Goal: Navigation & Orientation: Find specific page/section

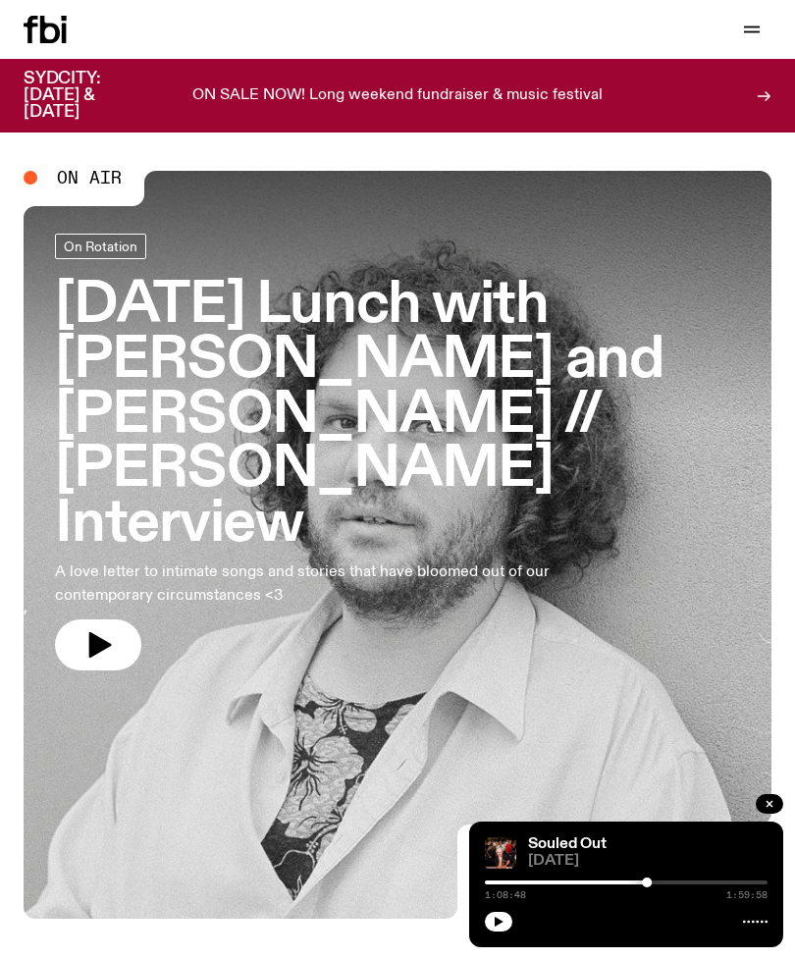
click at [111, 178] on span "On Air" at bounding box center [89, 178] width 65 height 18
click at [761, 26] on icon "button" at bounding box center [752, 30] width 24 height 24
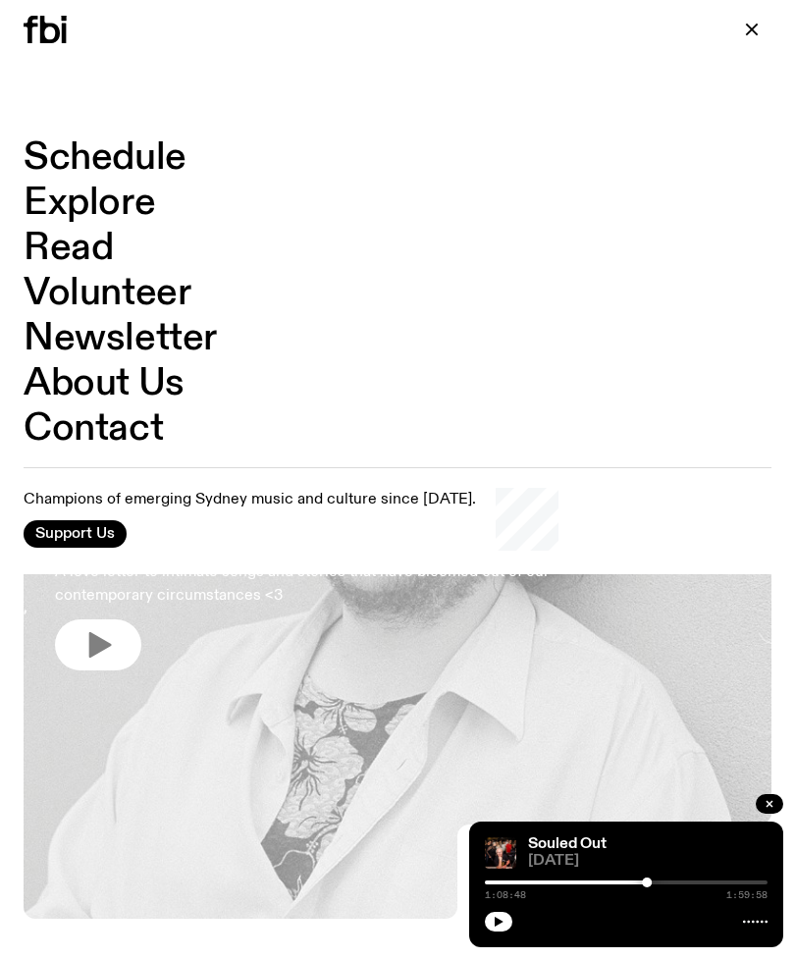
click at [160, 172] on link "Schedule" at bounding box center [105, 157] width 163 height 37
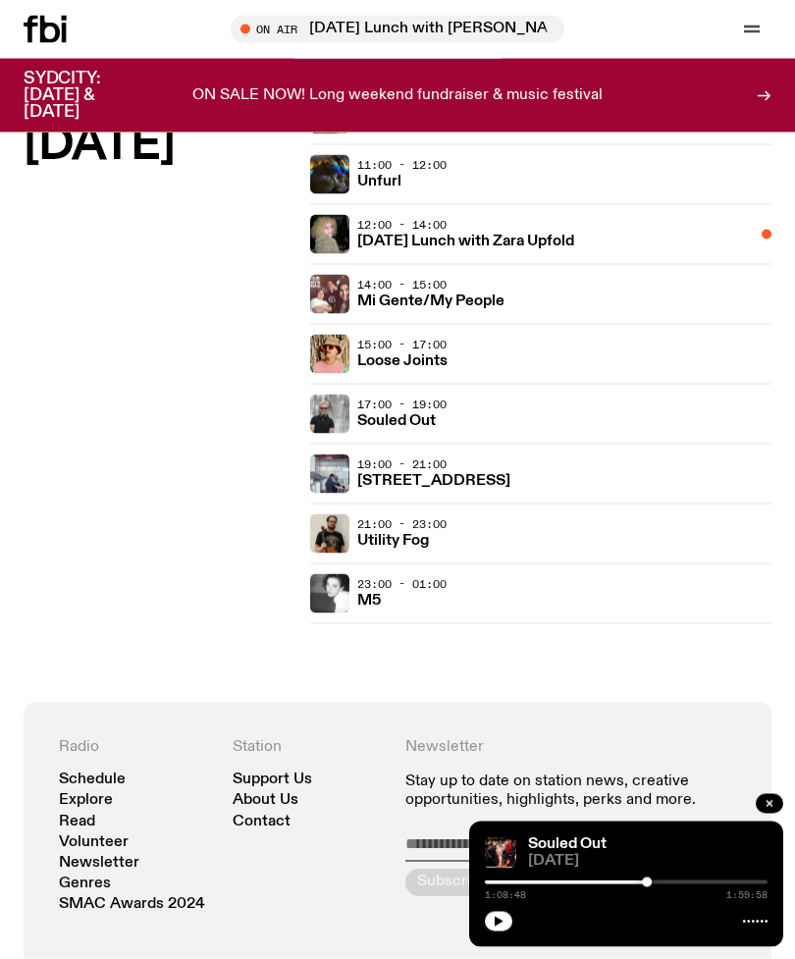
scroll to position [4405, 0]
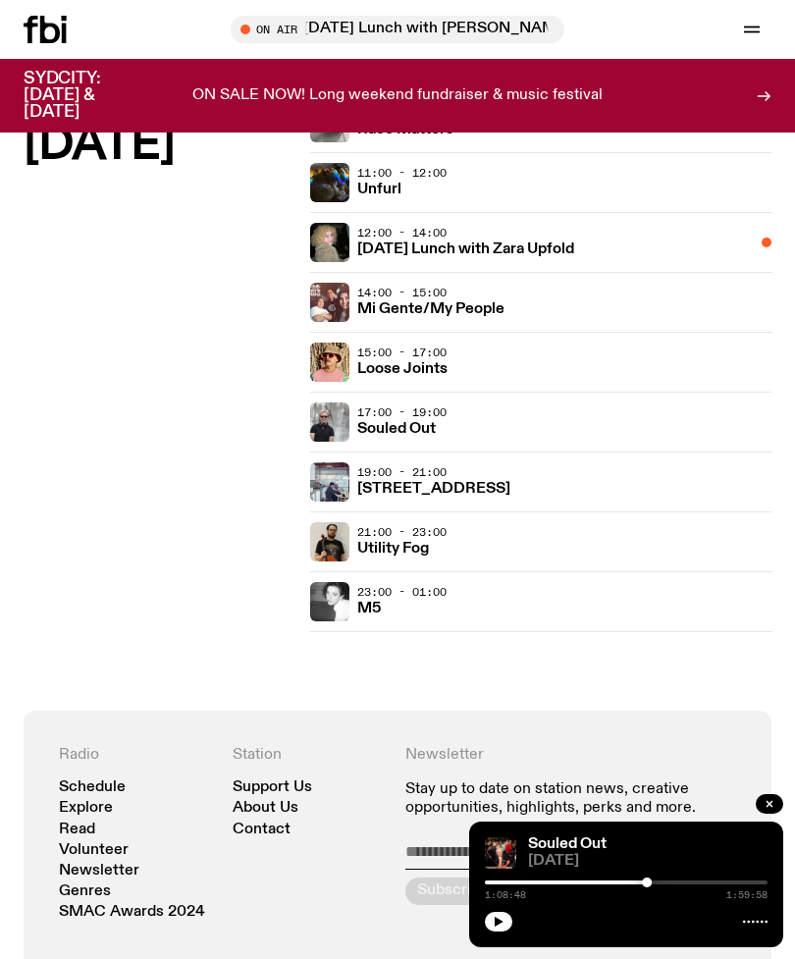
click at [618, 430] on div "17:00 - 19:00 Souled Out" at bounding box center [564, 422] width 414 height 39
click at [478, 432] on div "17:00 - 19:00 Souled Out" at bounding box center [564, 422] width 414 height 39
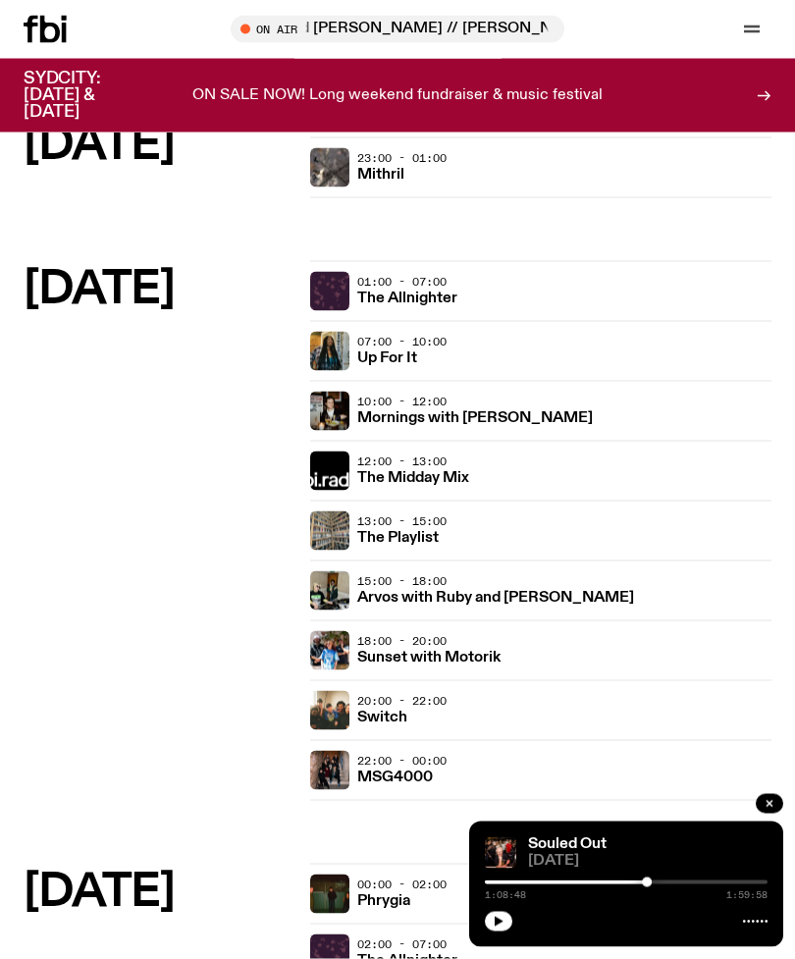
scroll to position [2562, 0]
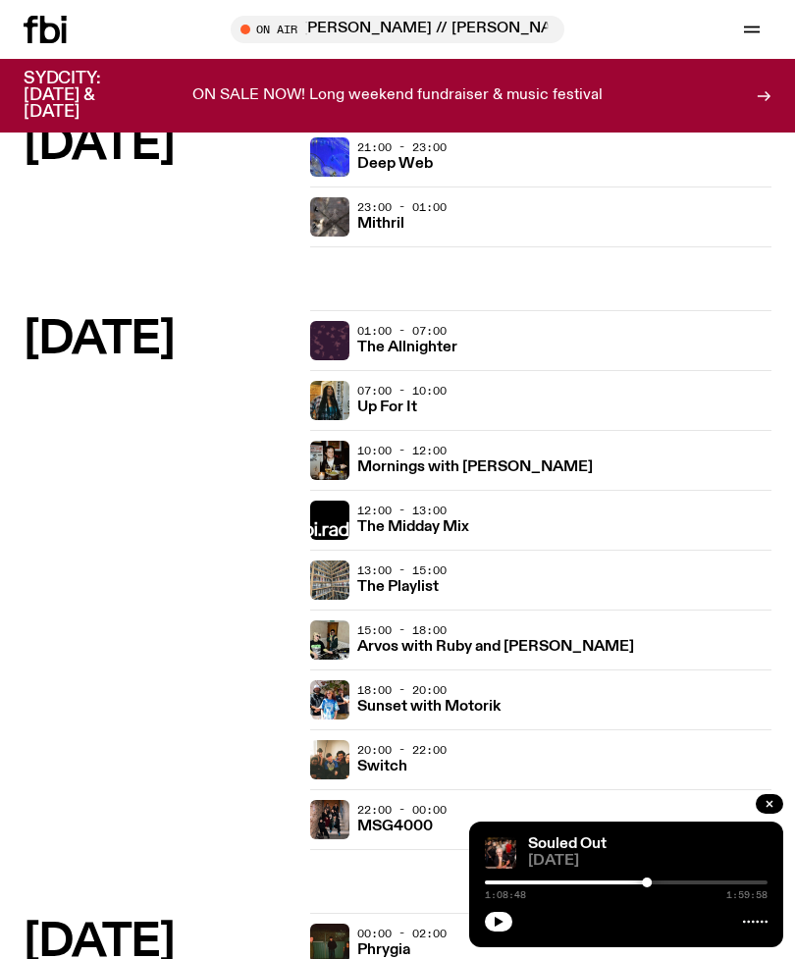
click at [47, 29] on icon at bounding box center [45, 29] width 43 height 27
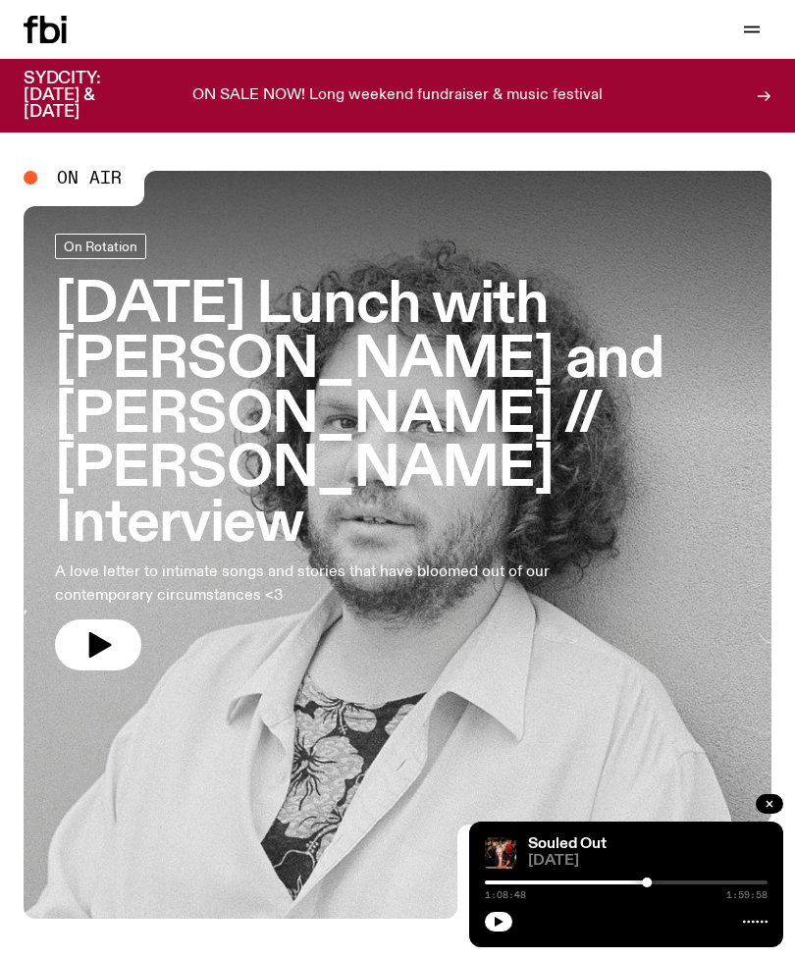
click at [113, 244] on span "On Rotation" at bounding box center [101, 246] width 74 height 15
click at [767, 805] on icon "button" at bounding box center [770, 804] width 12 height 12
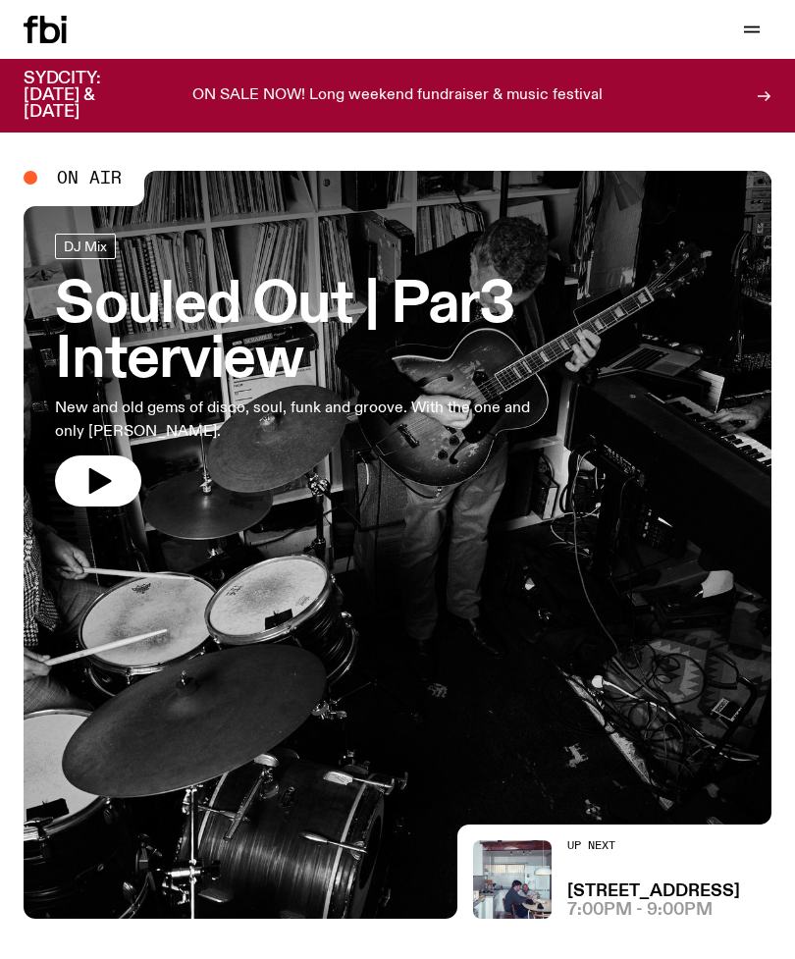
click at [759, 88] on icon at bounding box center [764, 96] width 16 height 16
click at [92, 176] on span "On Air" at bounding box center [89, 178] width 65 height 18
click at [97, 484] on icon "button" at bounding box center [100, 481] width 23 height 26
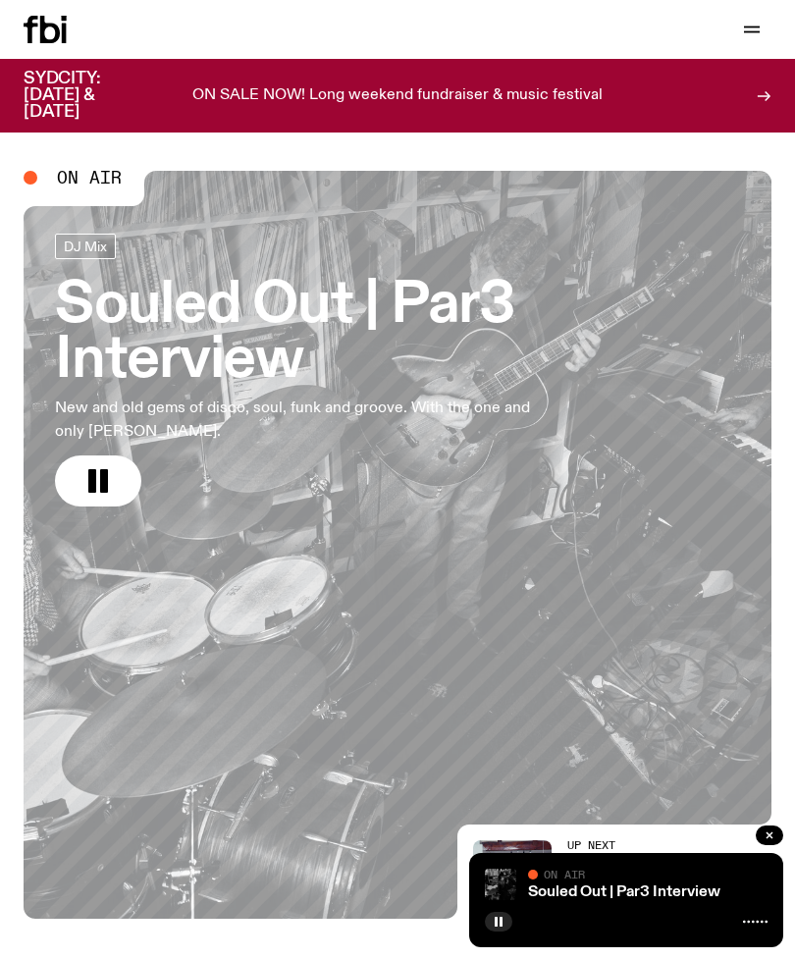
click at [506, 921] on button "button" at bounding box center [498, 922] width 27 height 20
